Goal: Complete application form

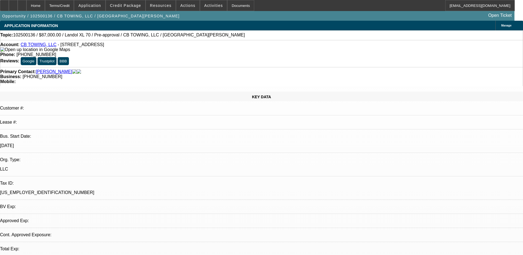
select select "0"
select select "6"
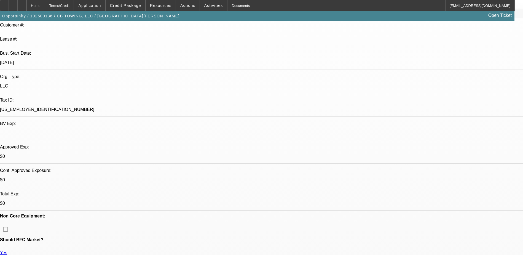
scroll to position [52, 0]
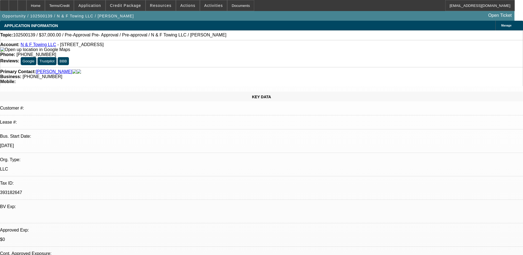
select select "0"
select select "2"
select select "0.1"
select select "0"
select select "2"
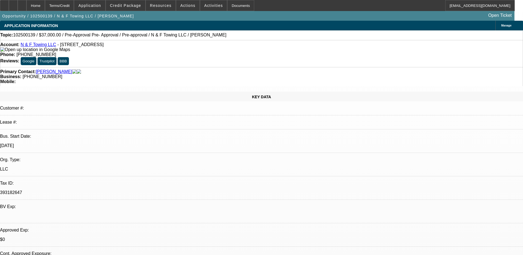
select select "0.1"
select select "0"
select select "2"
select select "0.1"
select select "1"
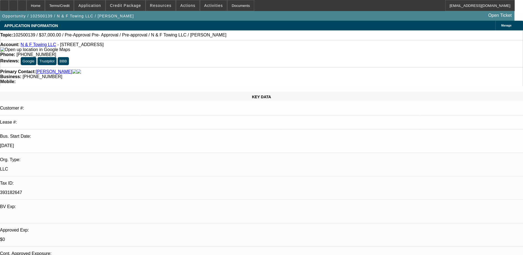
select select "2"
select select "4"
select select "1"
select select "2"
select select "4"
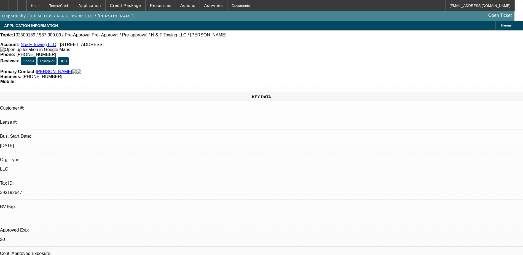
select select "1"
select select "2"
select select "4"
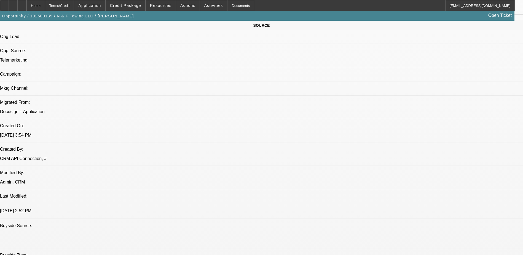
scroll to position [292, 0]
